Goal: Check status: Check status

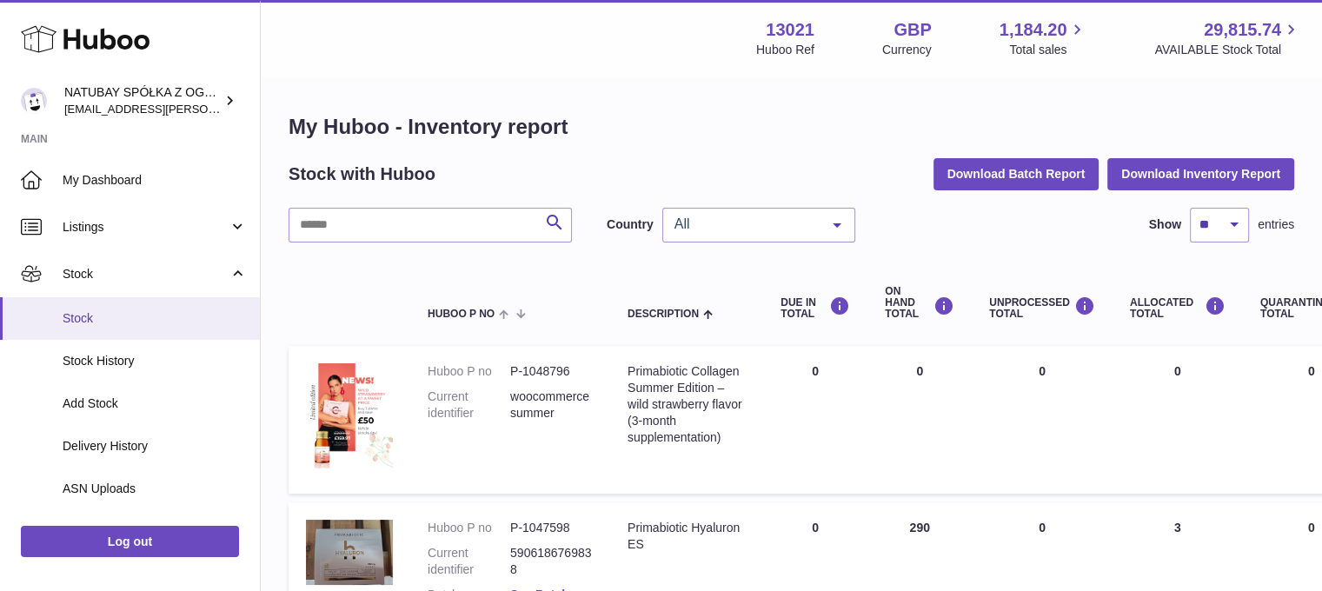
click at [146, 316] on span "Stock" at bounding box center [155, 318] width 184 height 17
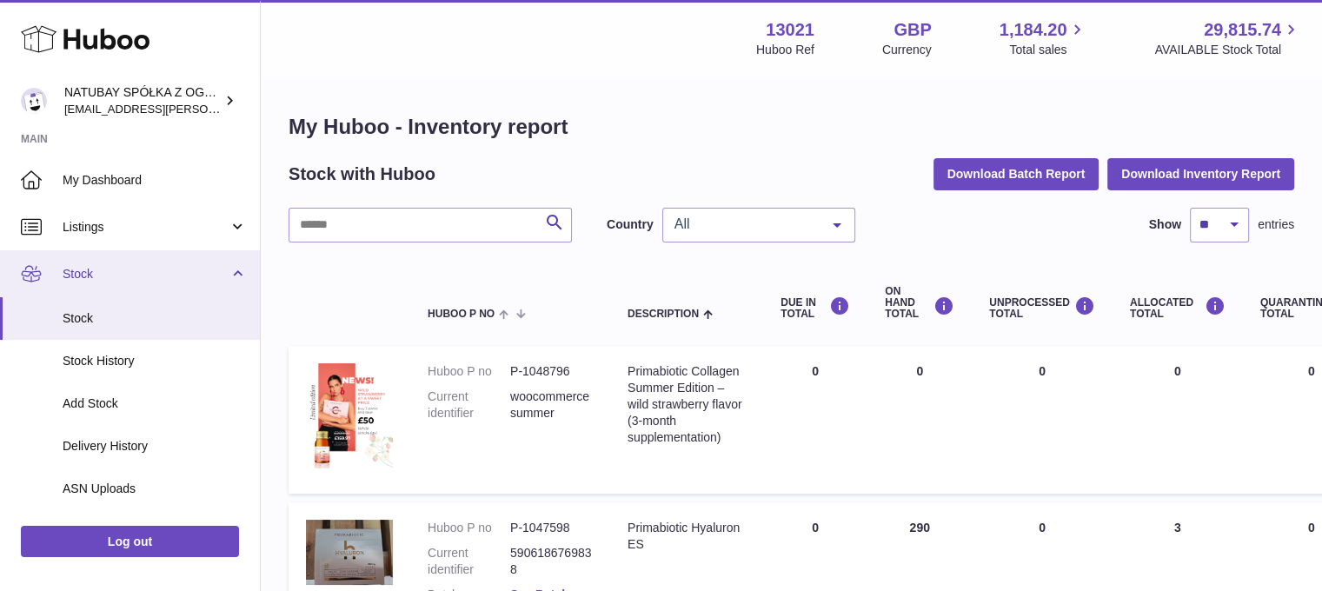
click at [149, 276] on span "Stock" at bounding box center [146, 274] width 166 height 17
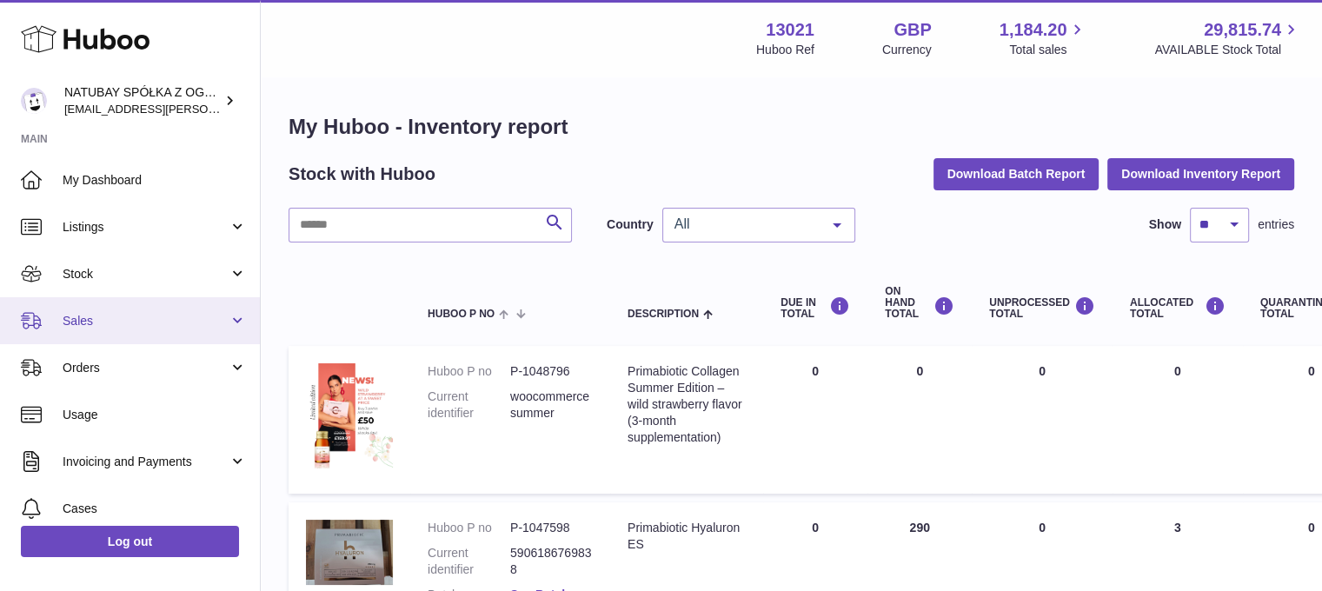
click at [137, 314] on span "Sales" at bounding box center [146, 321] width 166 height 17
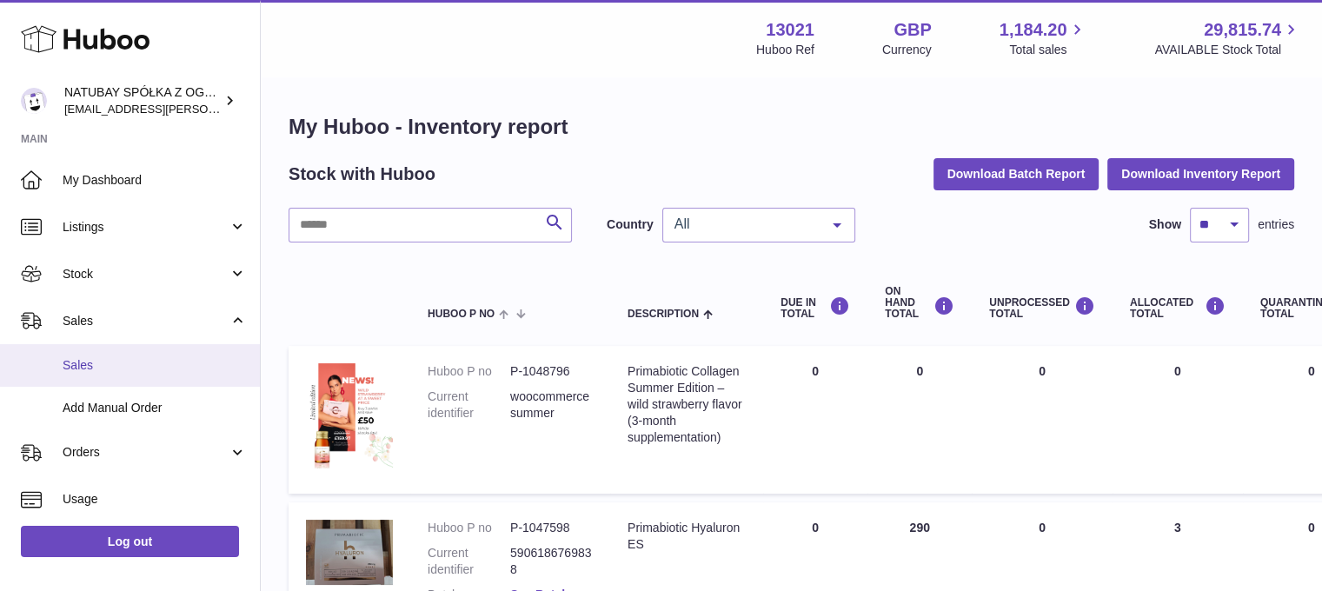
click at [132, 355] on link "Sales" at bounding box center [130, 365] width 260 height 43
click at [135, 375] on link "Sales" at bounding box center [130, 365] width 260 height 43
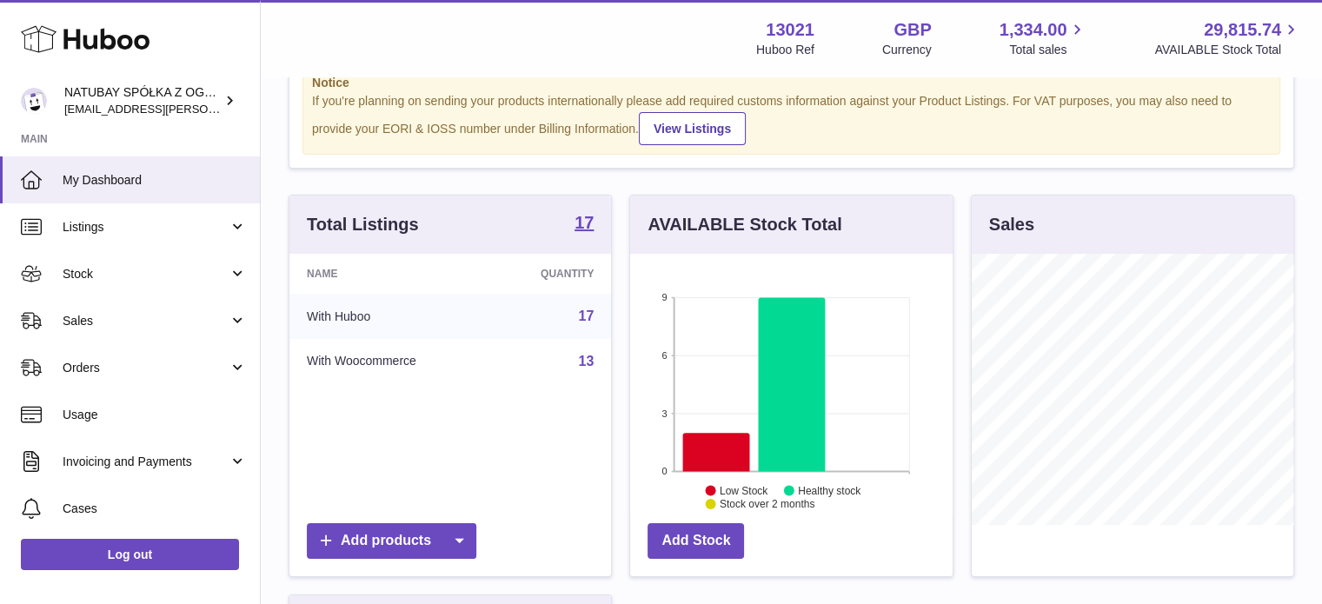
scroll to position [174, 0]
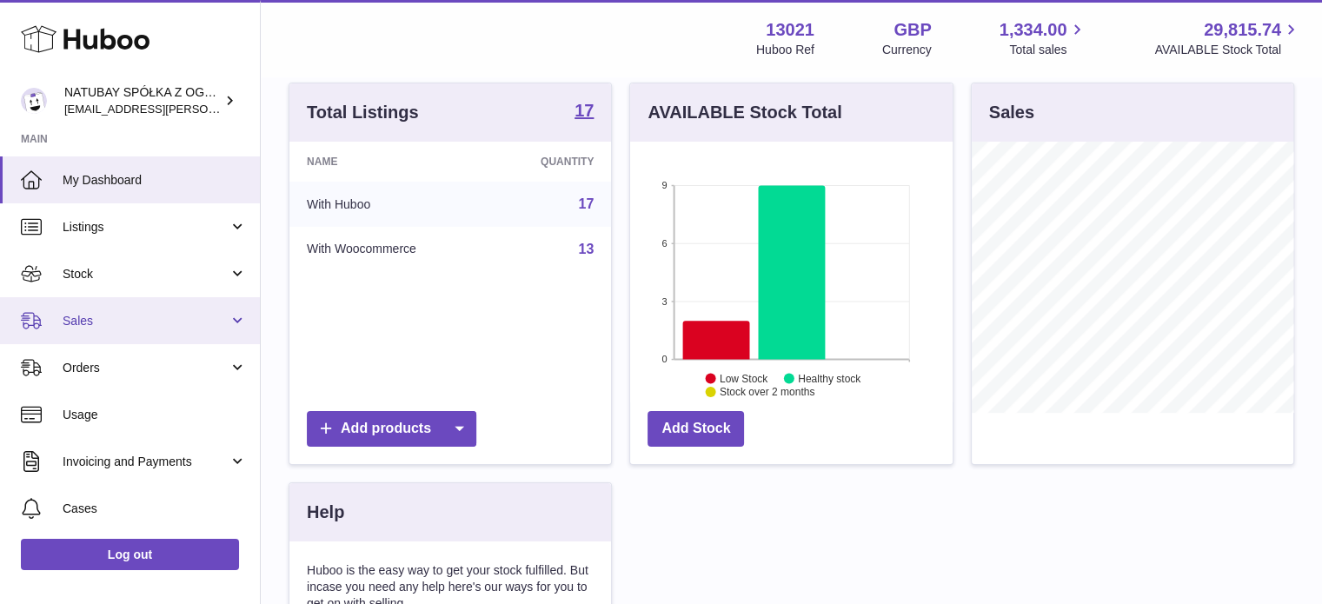
click at [169, 313] on span "Sales" at bounding box center [146, 321] width 166 height 17
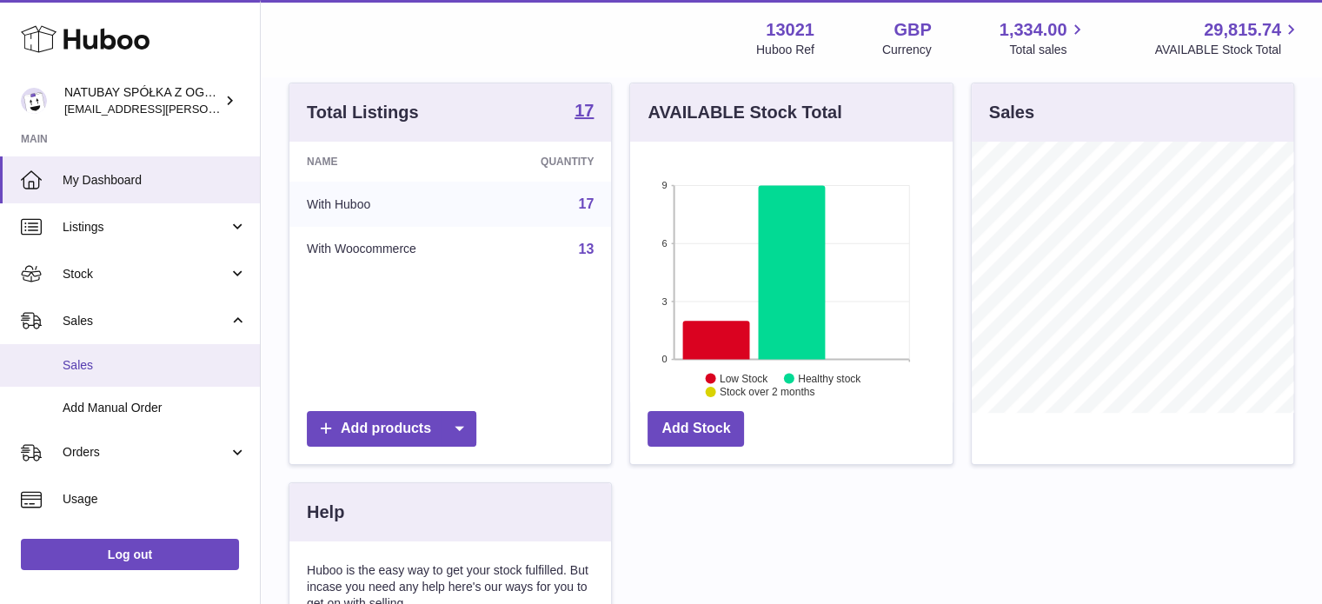
click at [116, 369] on span "Sales" at bounding box center [155, 365] width 184 height 17
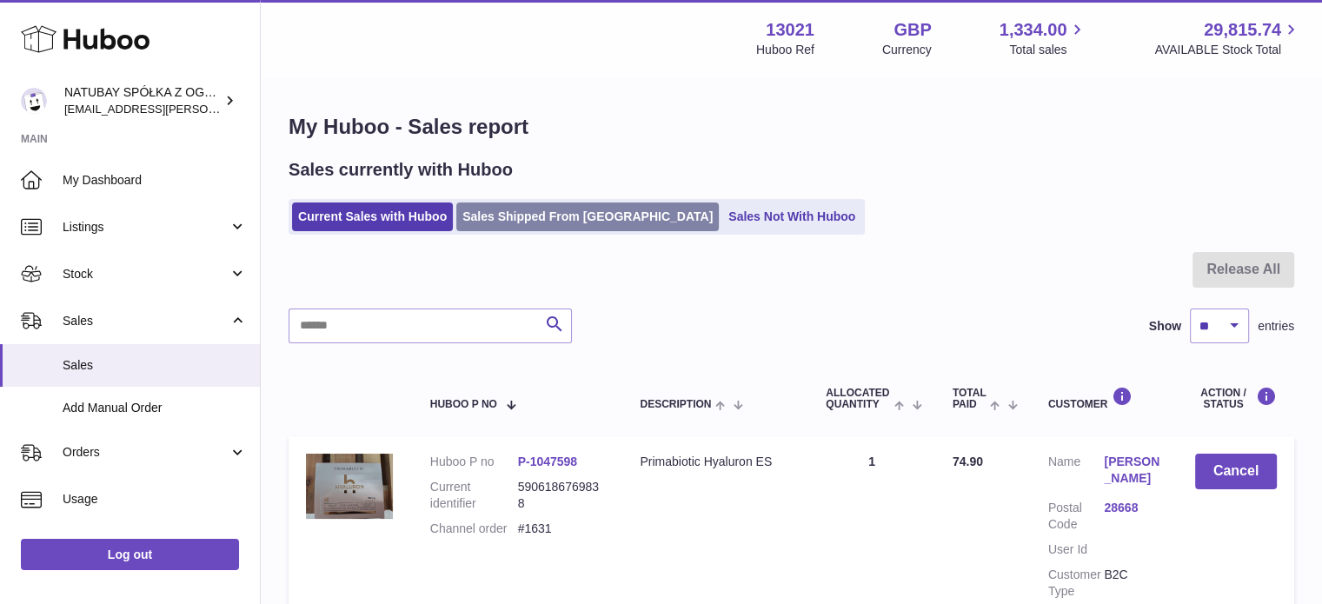
click at [505, 209] on link "Sales Shipped From [GEOGRAPHIC_DATA]" at bounding box center [587, 217] width 262 height 29
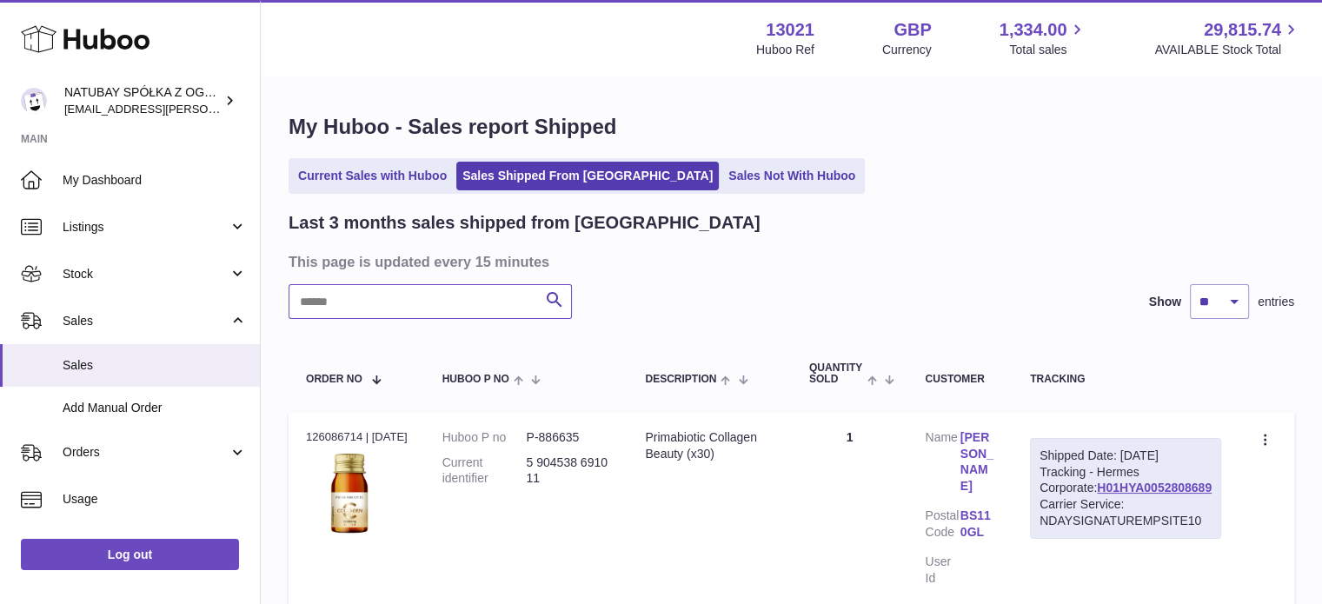
click at [421, 308] on input "text" at bounding box center [430, 301] width 283 height 35
type input "****"
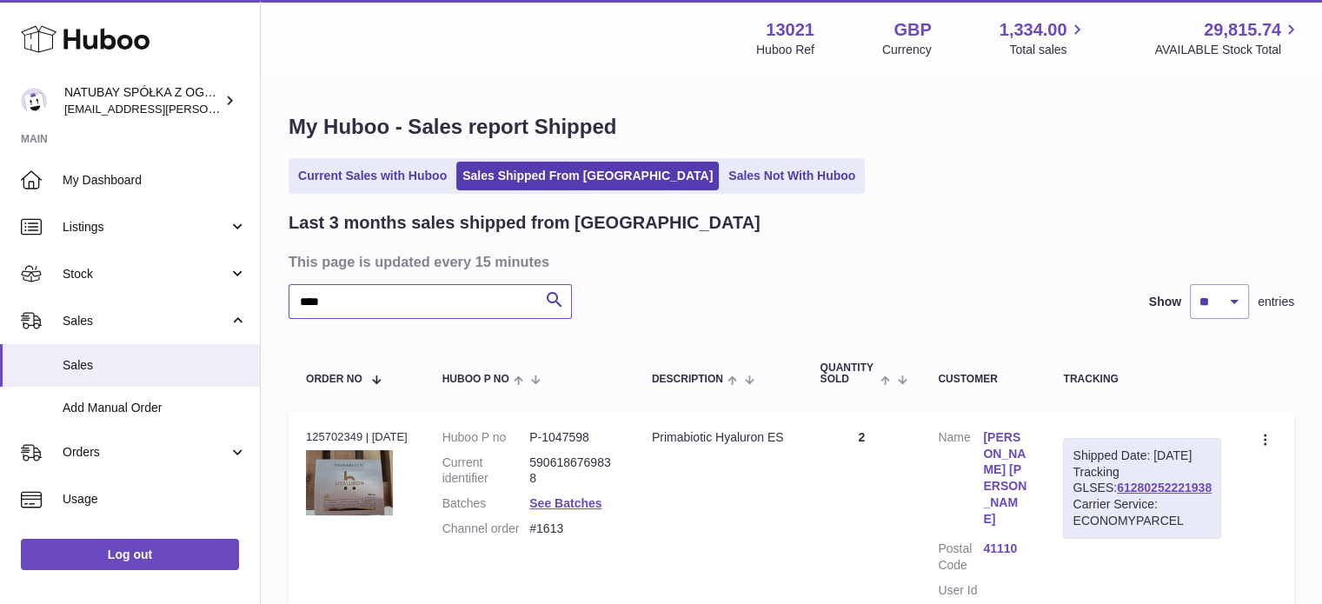
scroll to position [122, 0]
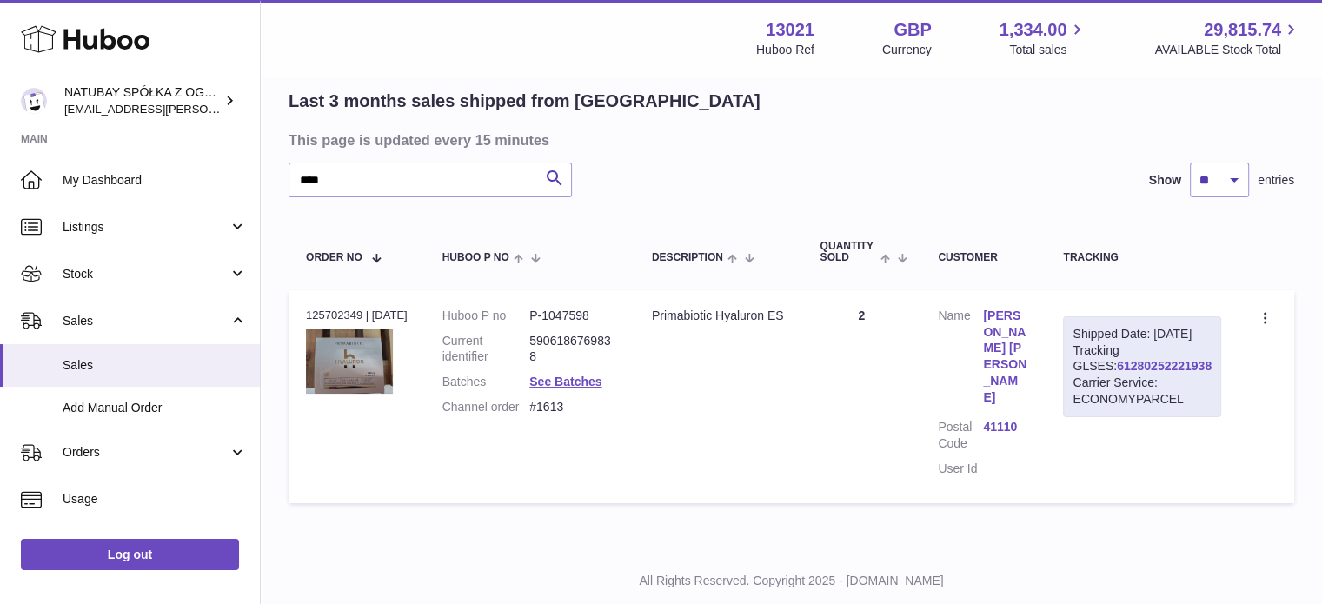
drag, startPoint x: 1204, startPoint y: 382, endPoint x: 1102, endPoint y: 382, distance: 101.7
click at [1102, 382] on div "Shipped Date: 30th Sep 2025 Tracking GLSES: 61280252221938 Carrier Service: ECO…" at bounding box center [1142, 366] width 158 height 101
copy link "61280252221938"
click at [1117, 373] on link "61280252221938" at bounding box center [1164, 366] width 95 height 14
click at [97, 309] on link "Sales" at bounding box center [130, 320] width 260 height 47
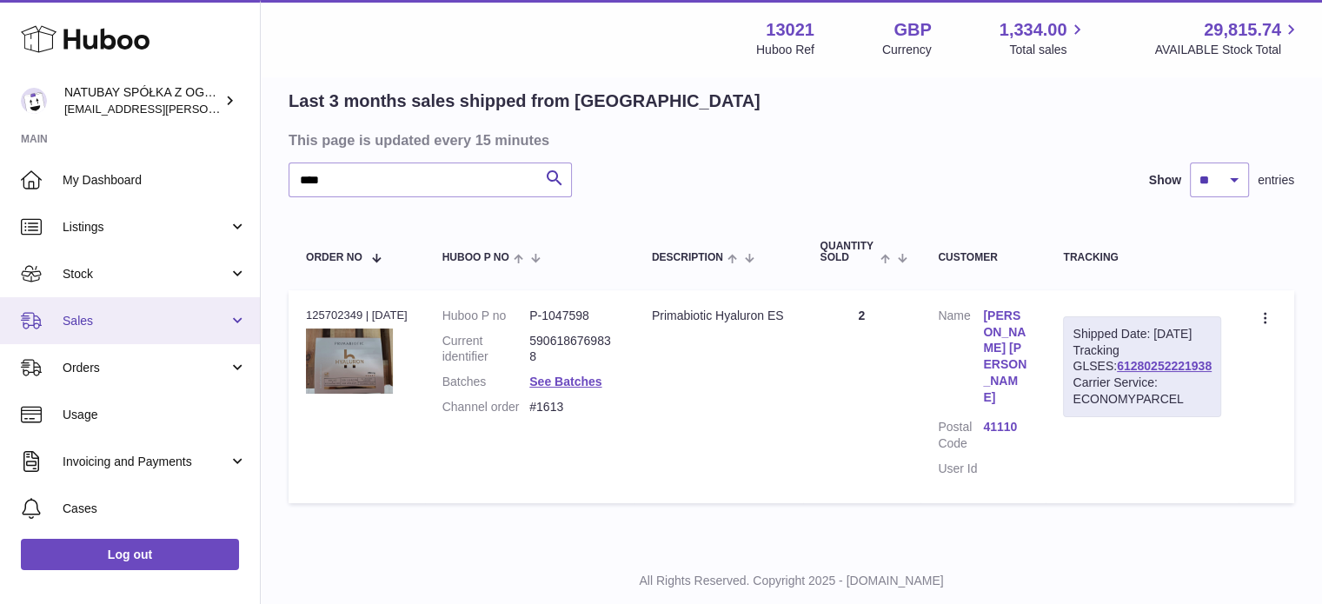
click at [97, 309] on link "Sales" at bounding box center [130, 320] width 260 height 47
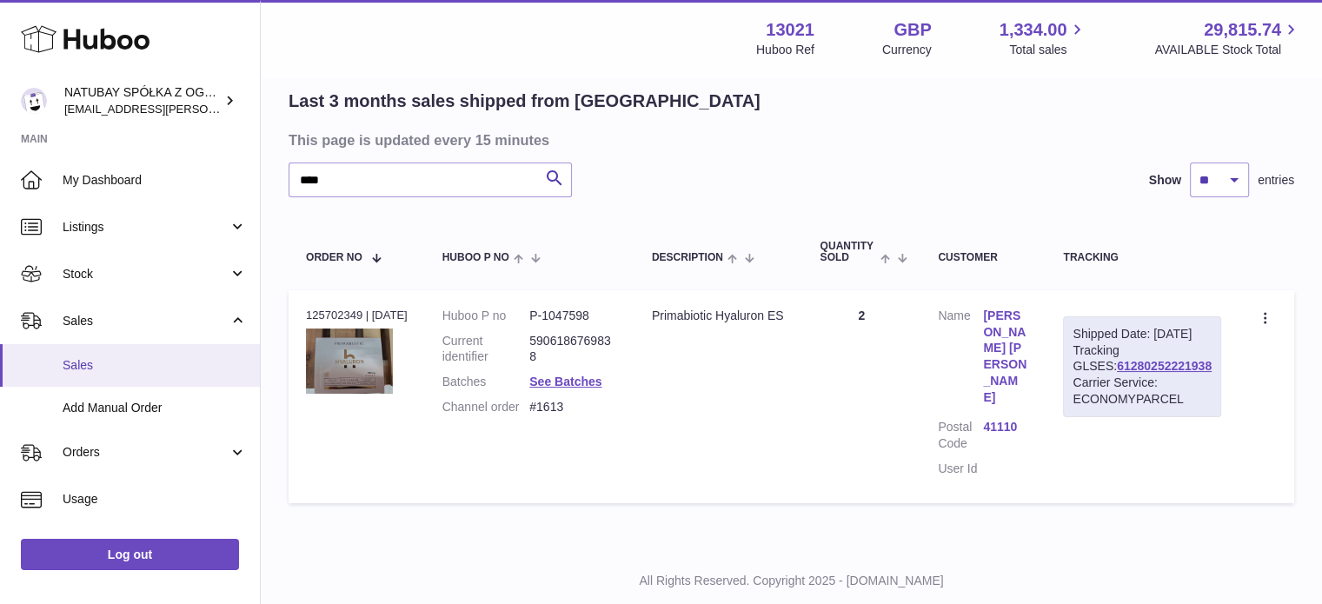
click at [87, 365] on span "Sales" at bounding box center [155, 365] width 184 height 17
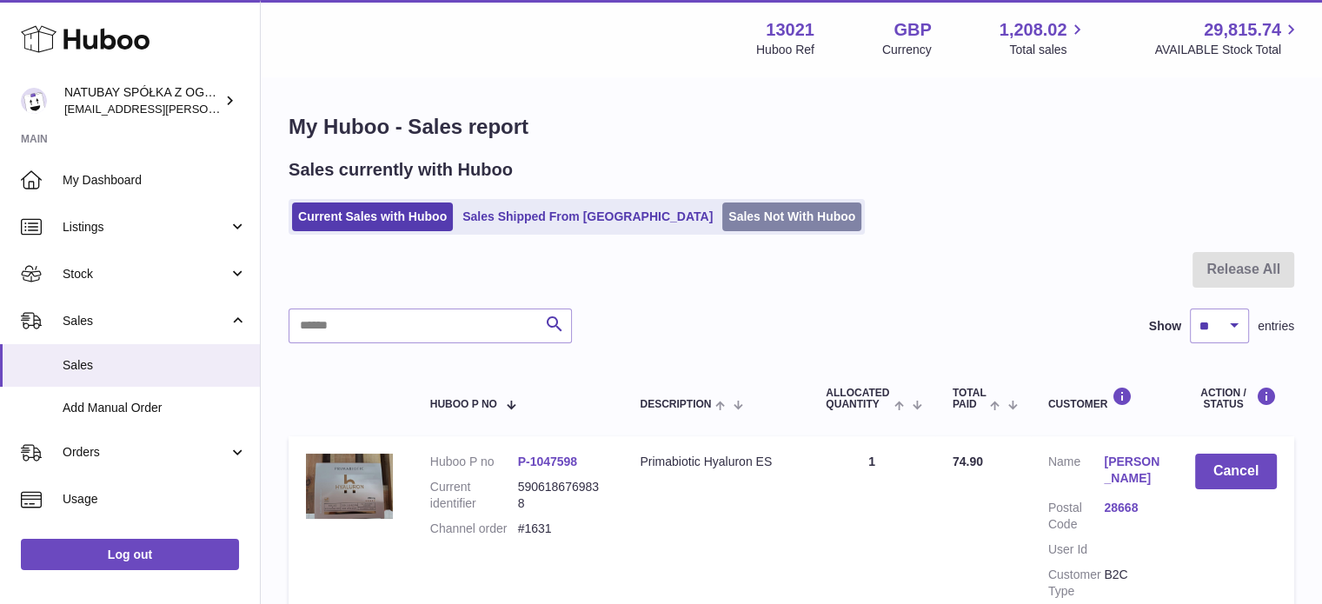
click at [722, 211] on link "Sales Not With Huboo" at bounding box center [791, 217] width 139 height 29
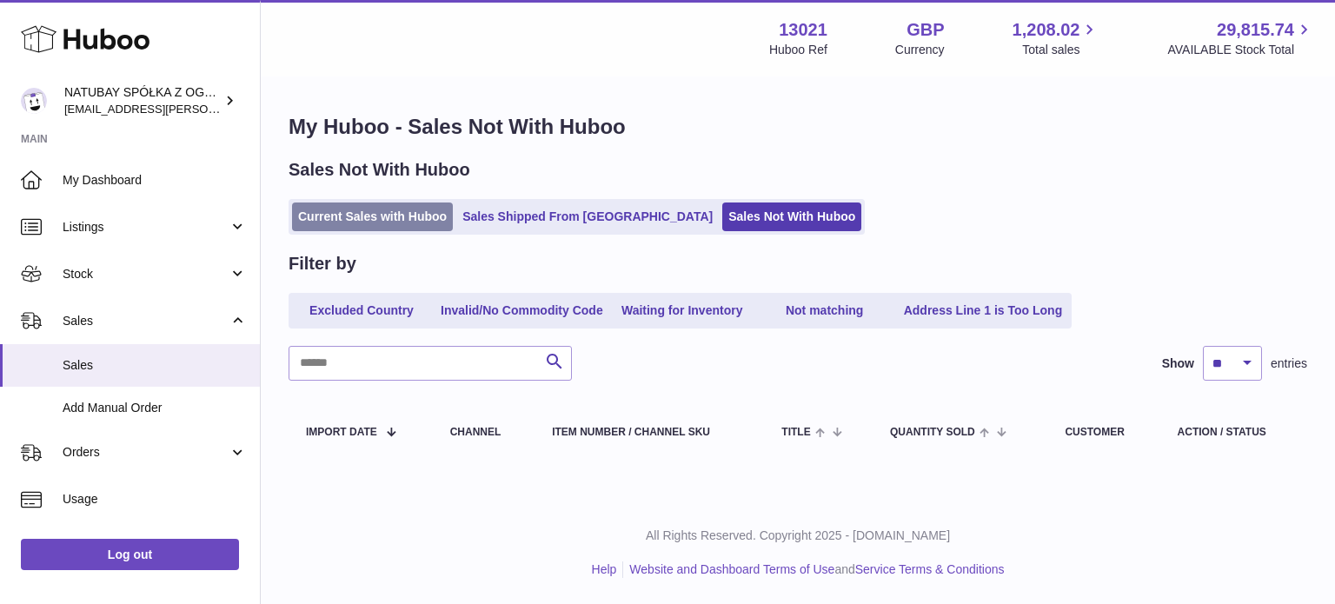
click at [352, 216] on link "Current Sales with Huboo" at bounding box center [372, 217] width 161 height 29
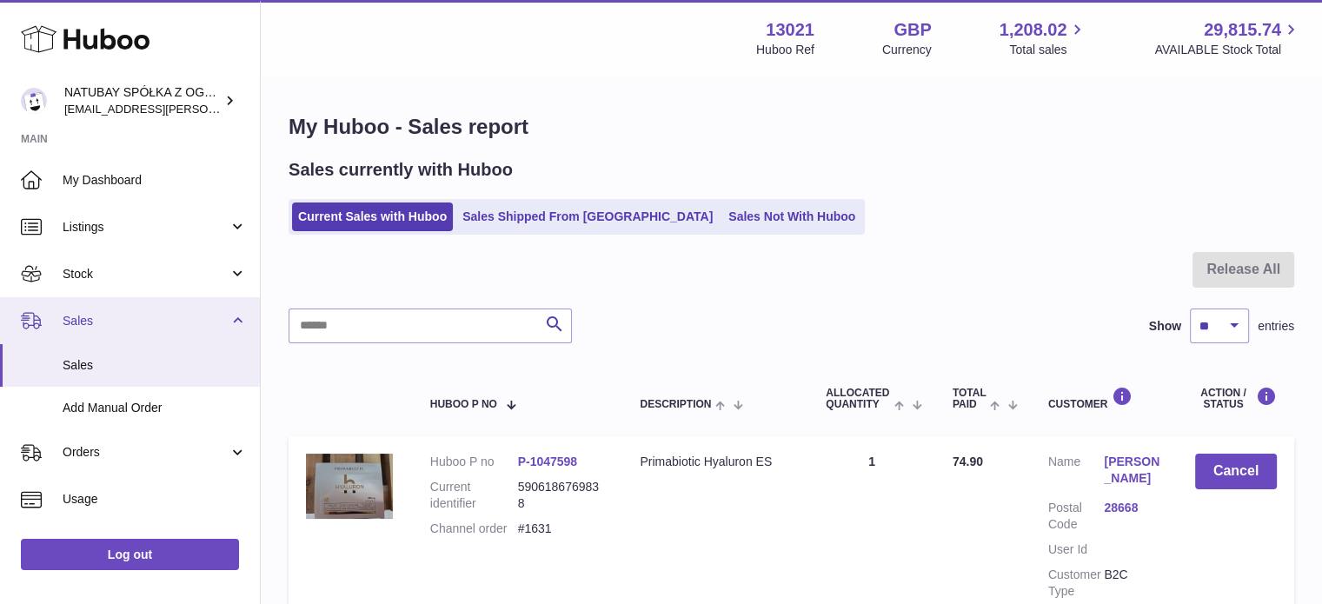
click at [119, 332] on link "Sales" at bounding box center [130, 320] width 260 height 47
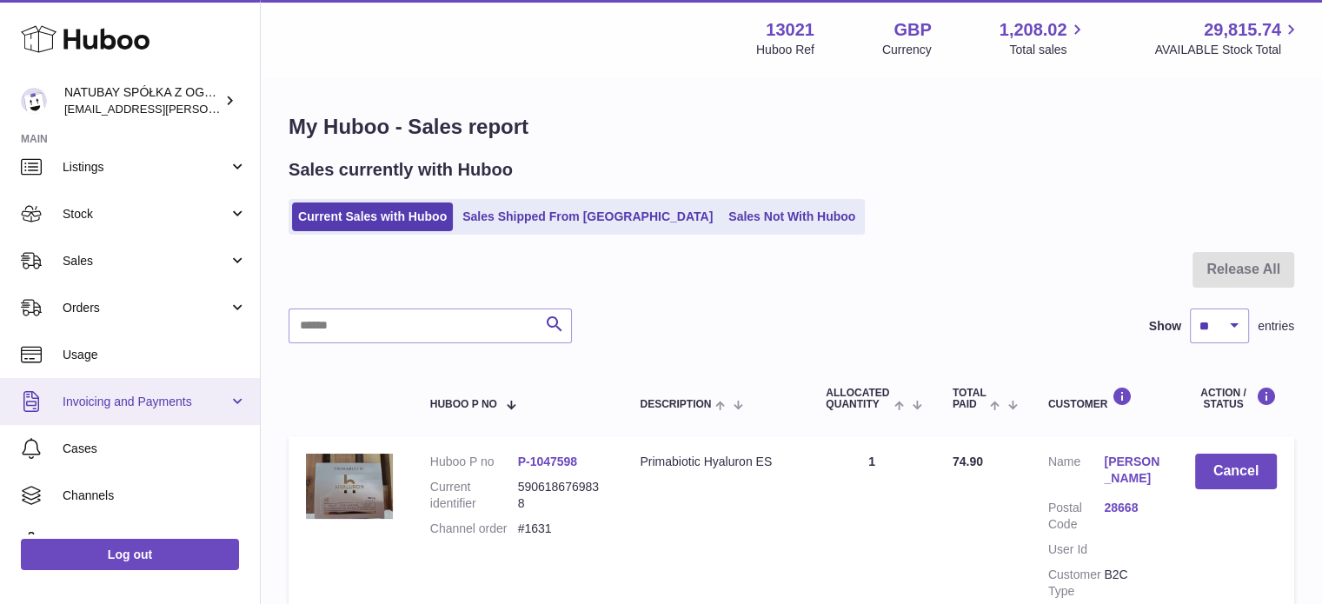
scroll to position [87, 0]
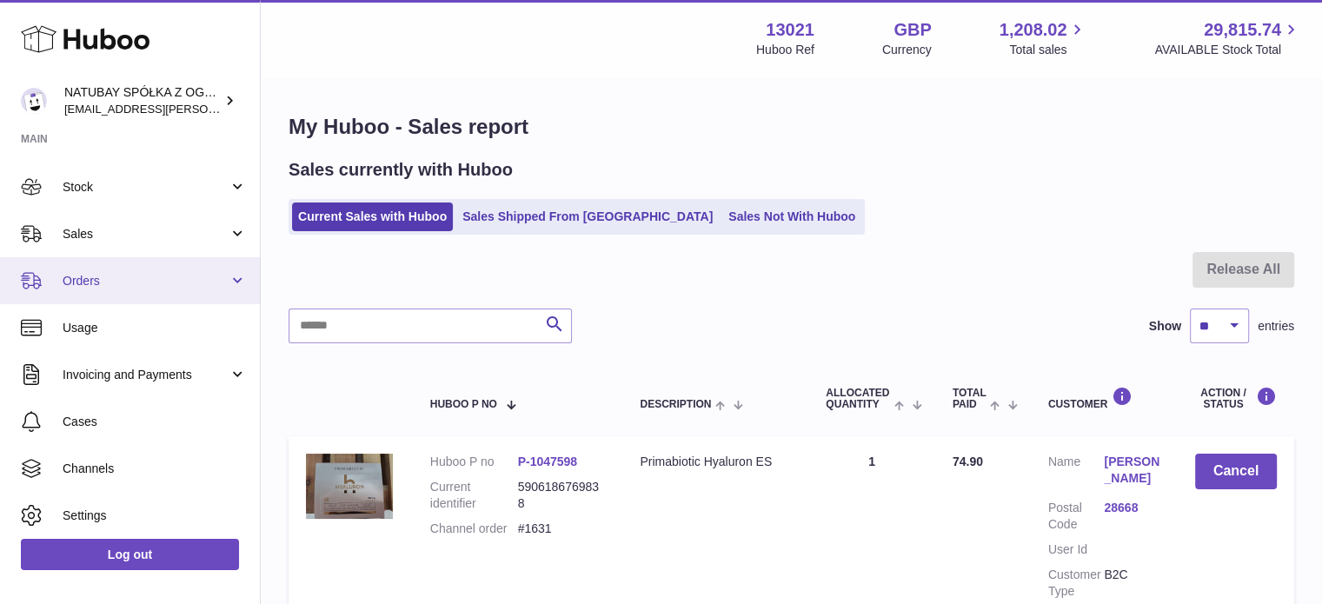
click at [123, 281] on span "Orders" at bounding box center [146, 281] width 166 height 17
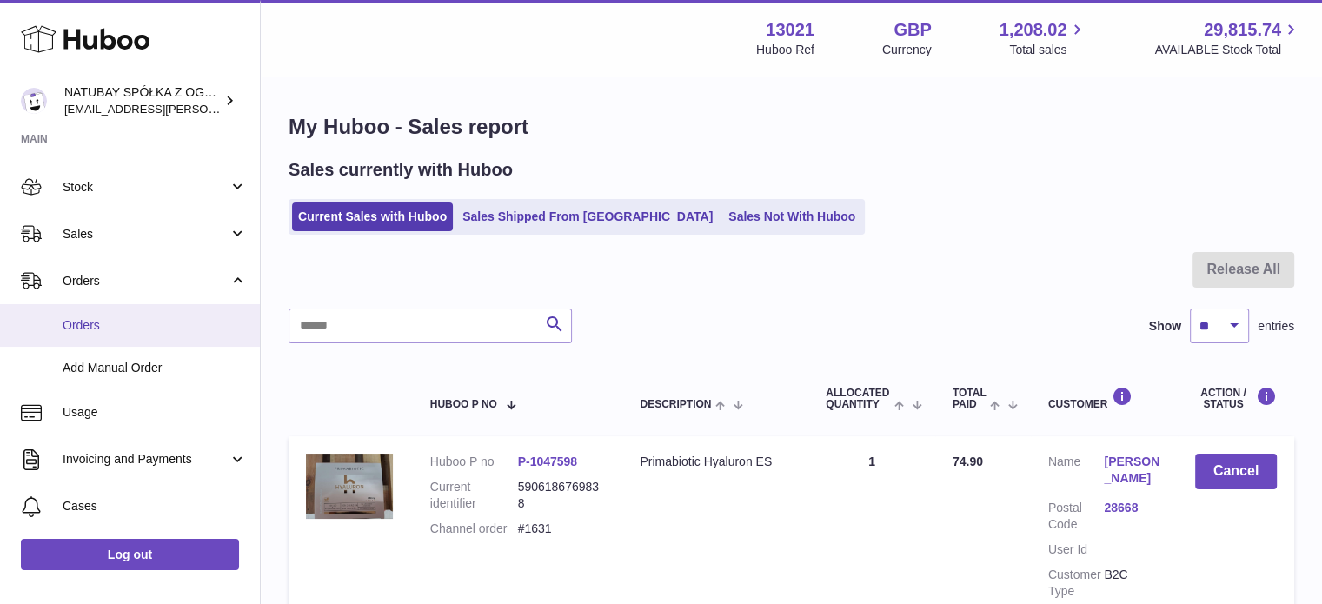
click at [126, 323] on span "Orders" at bounding box center [155, 325] width 184 height 17
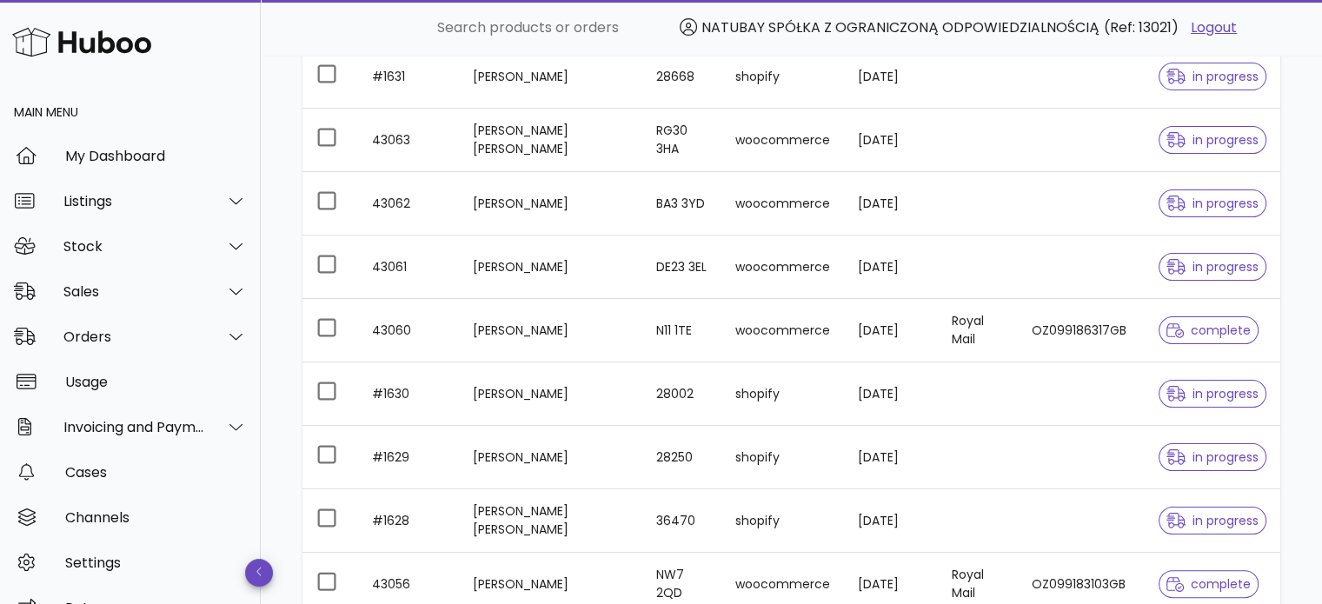
scroll to position [522, 0]
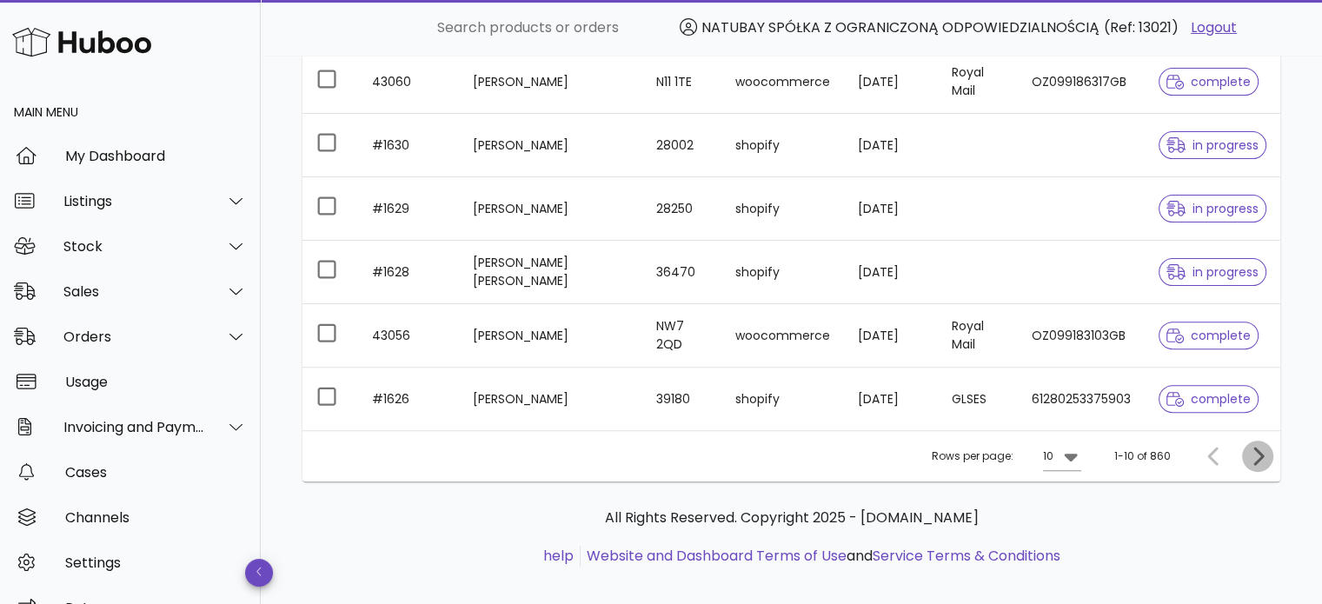
click at [1265, 452] on icon "Next page" at bounding box center [1257, 456] width 21 height 21
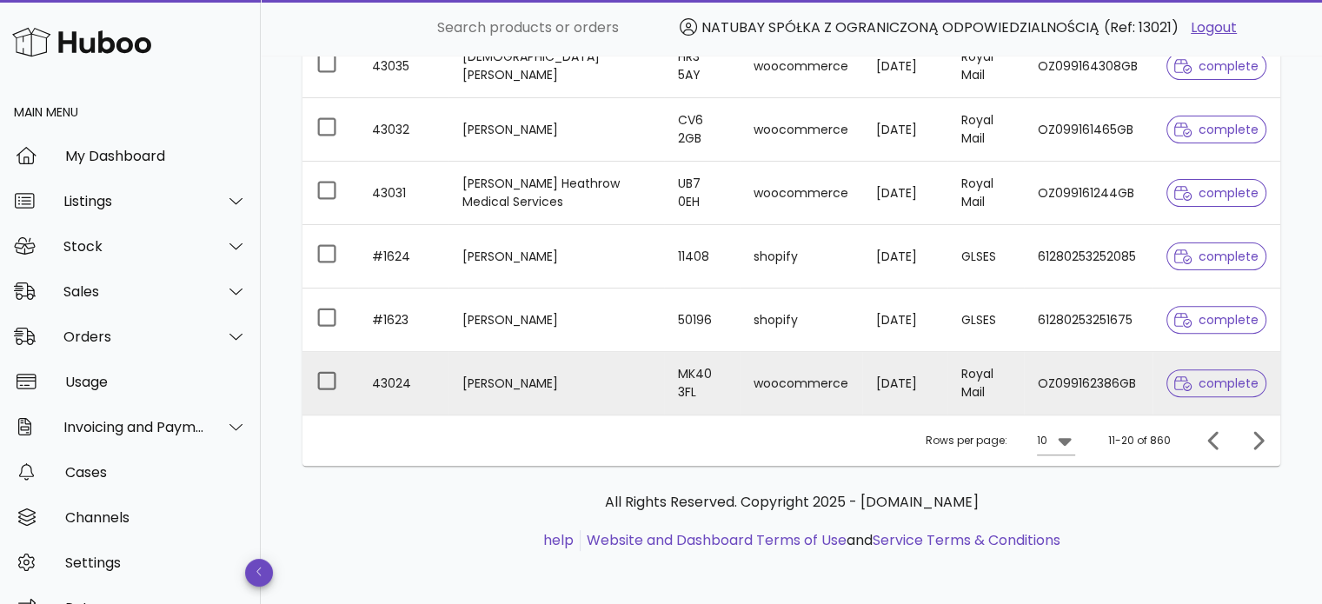
scroll to position [538, 0]
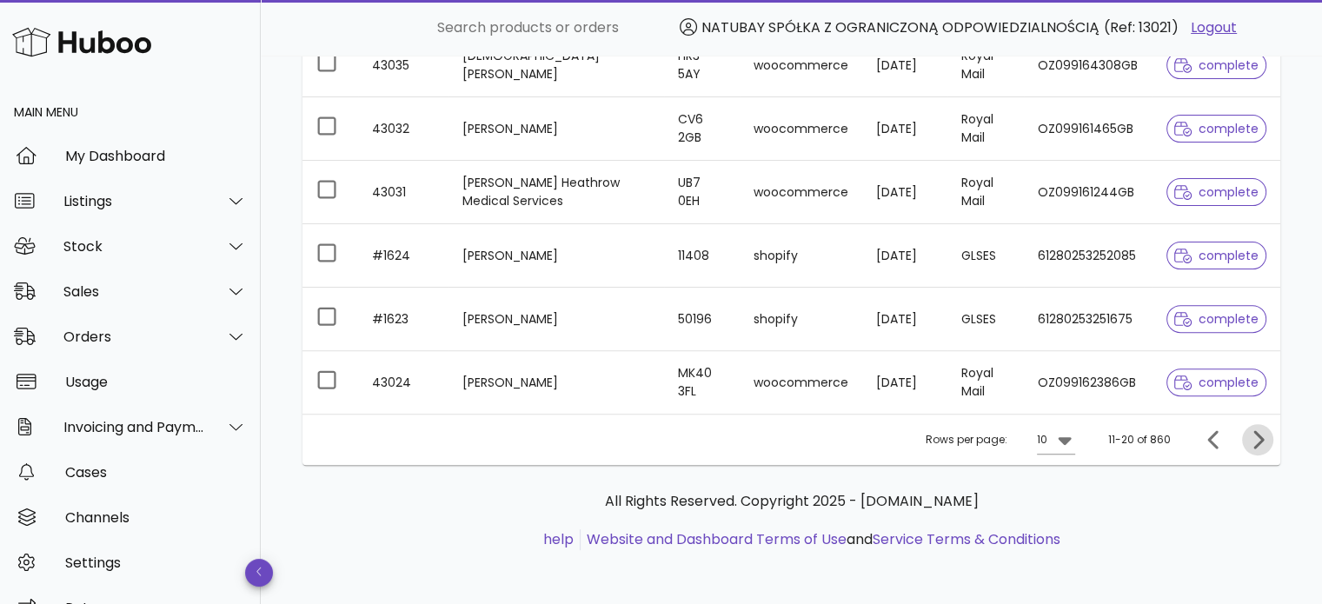
click at [1257, 433] on icon "Next page" at bounding box center [1258, 439] width 10 height 18
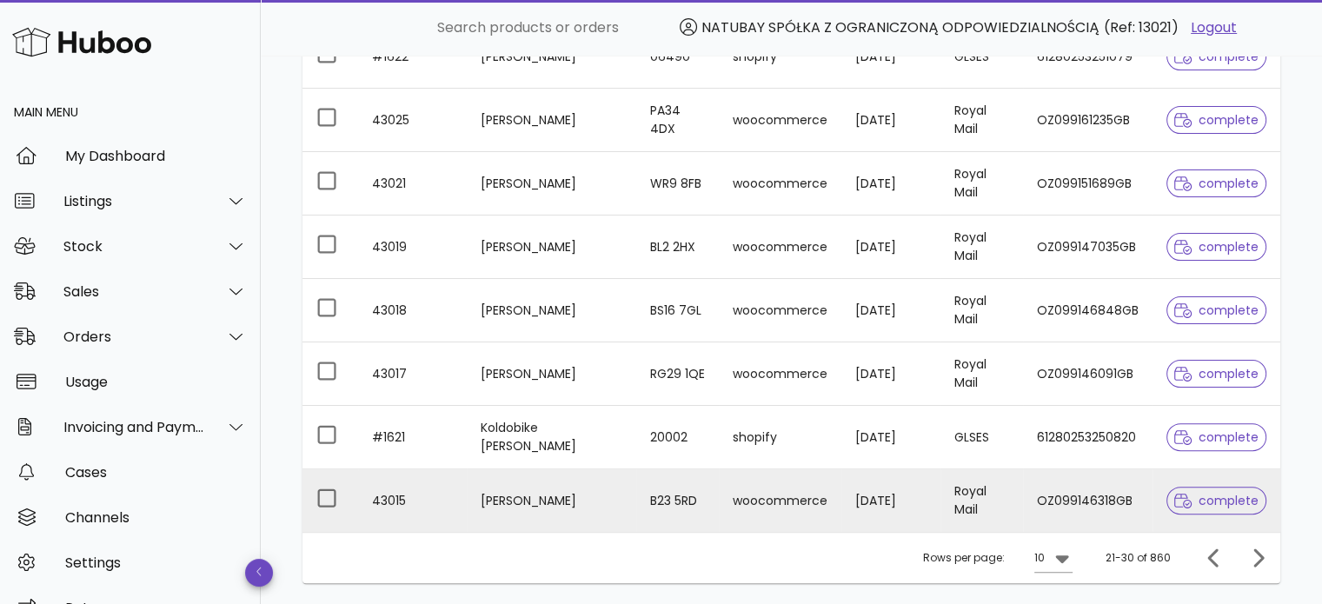
scroll to position [538, 0]
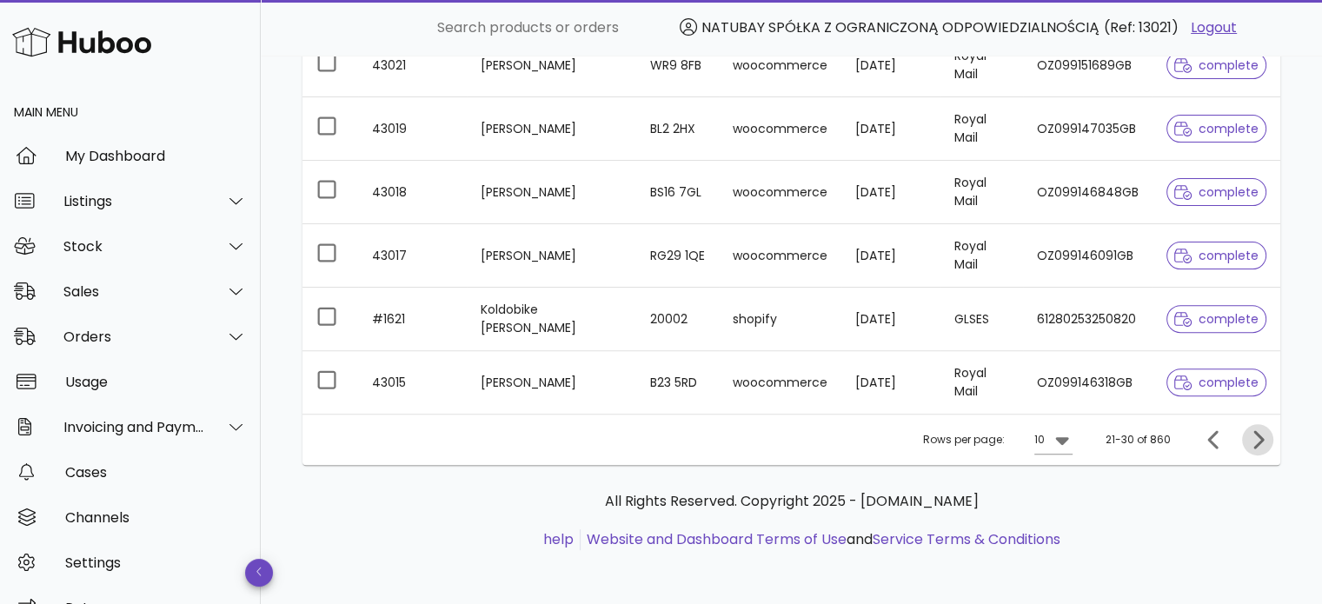
click at [1264, 437] on icon "Next page" at bounding box center [1257, 439] width 21 height 21
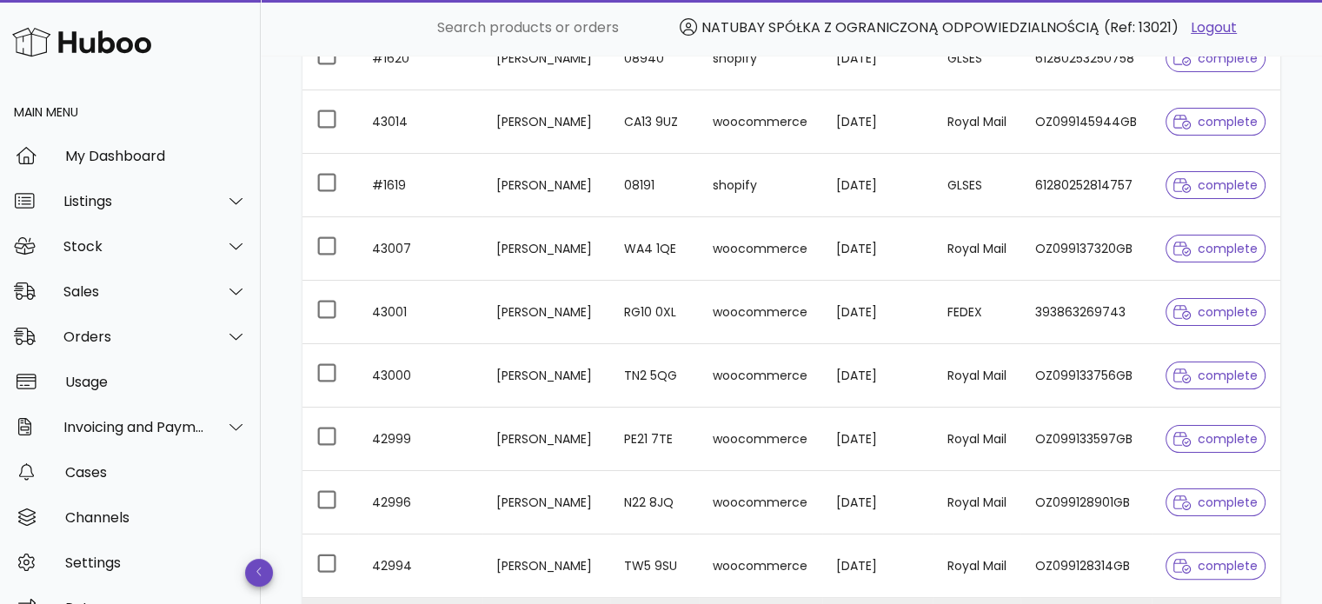
scroll to position [538, 0]
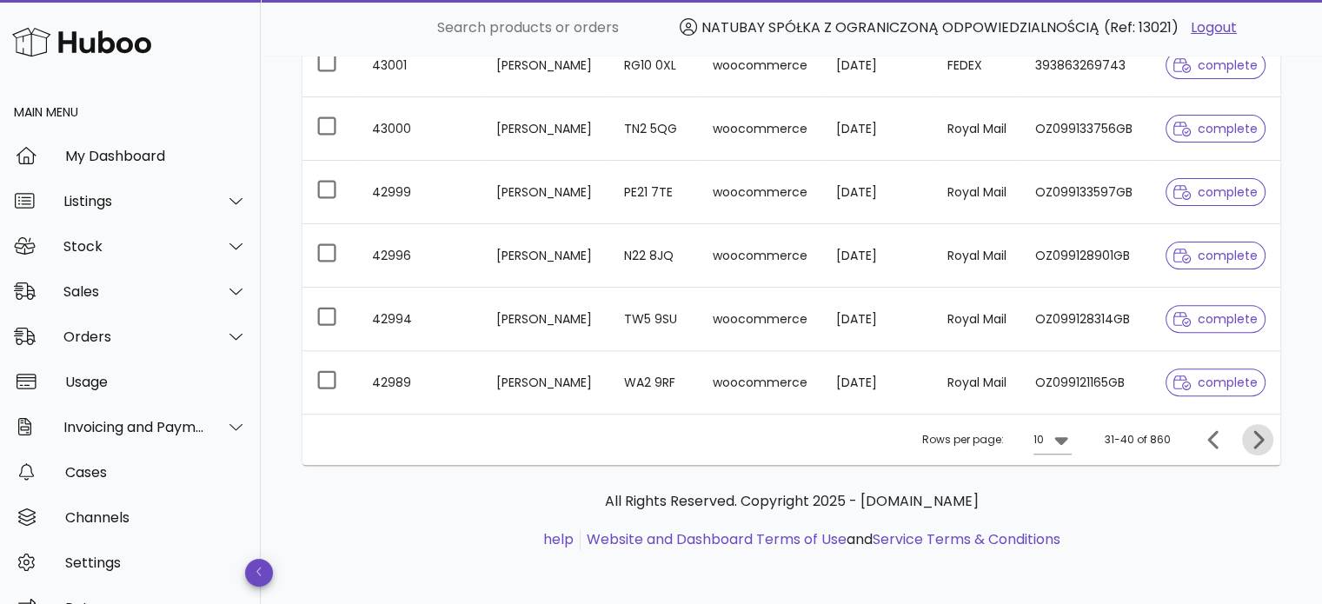
click at [1250, 437] on icon "Next page" at bounding box center [1257, 439] width 21 height 21
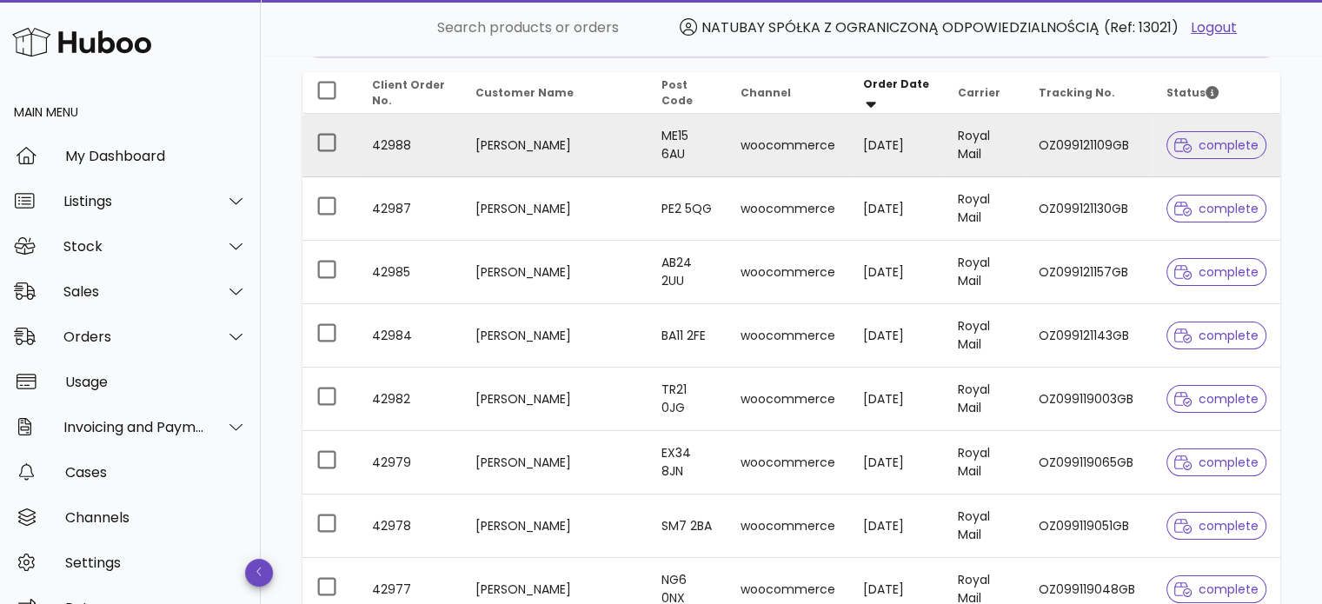
scroll to position [17, 0]
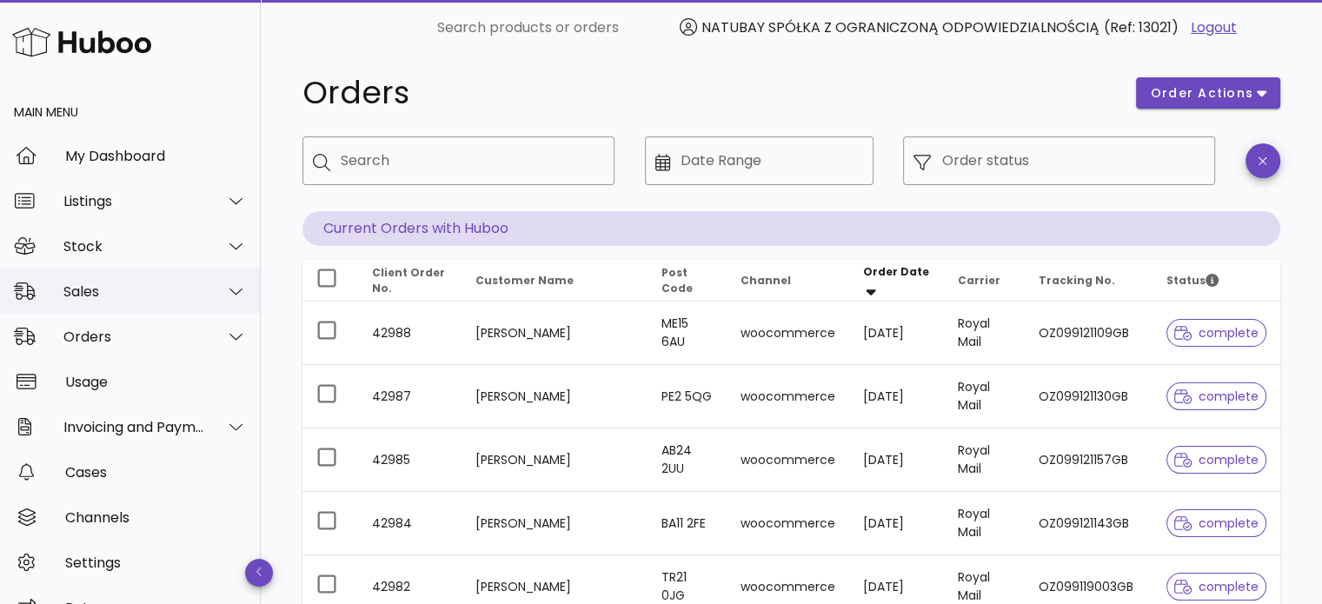
click at [101, 302] on div "Sales" at bounding box center [130, 291] width 261 height 45
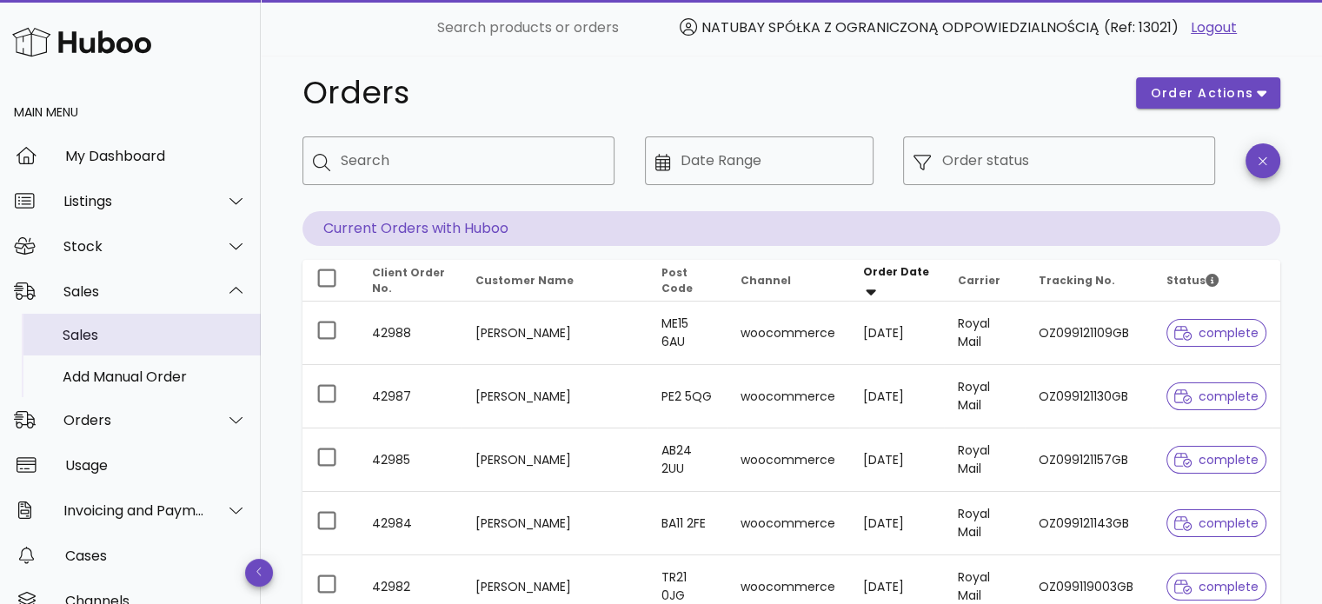
click at [98, 324] on div "Sales" at bounding box center [155, 334] width 184 height 37
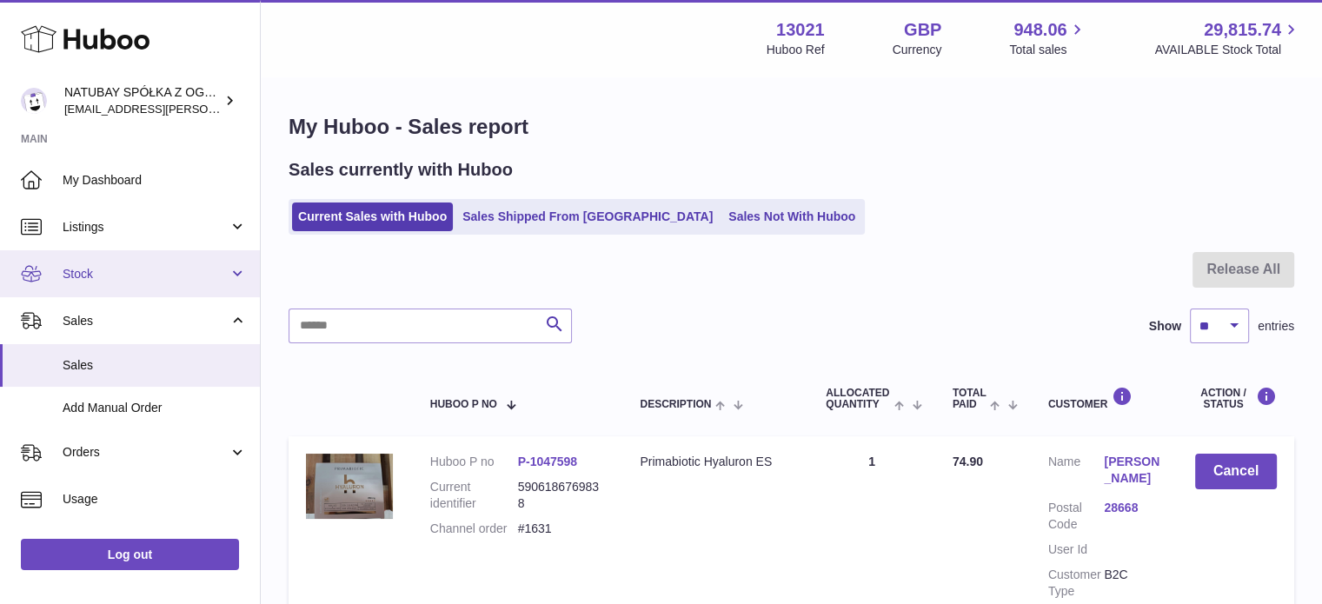
click at [115, 260] on link "Stock" at bounding box center [130, 273] width 260 height 47
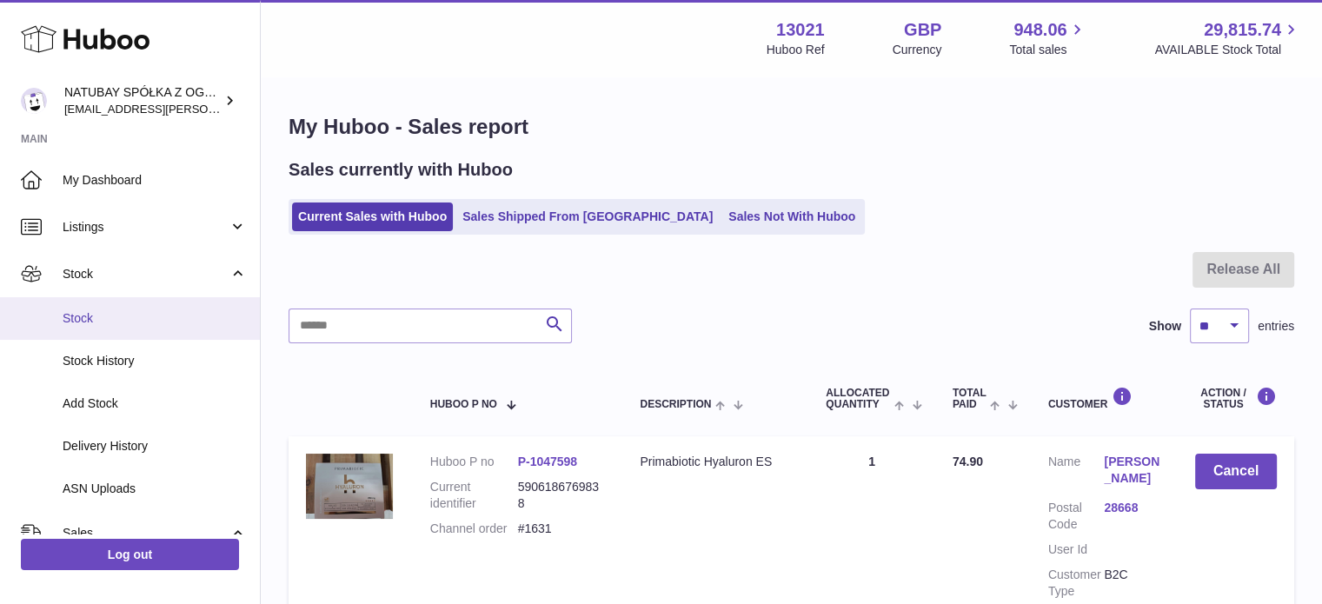
click at [129, 305] on link "Stock" at bounding box center [130, 318] width 260 height 43
